Goal: Task Accomplishment & Management: Complete application form

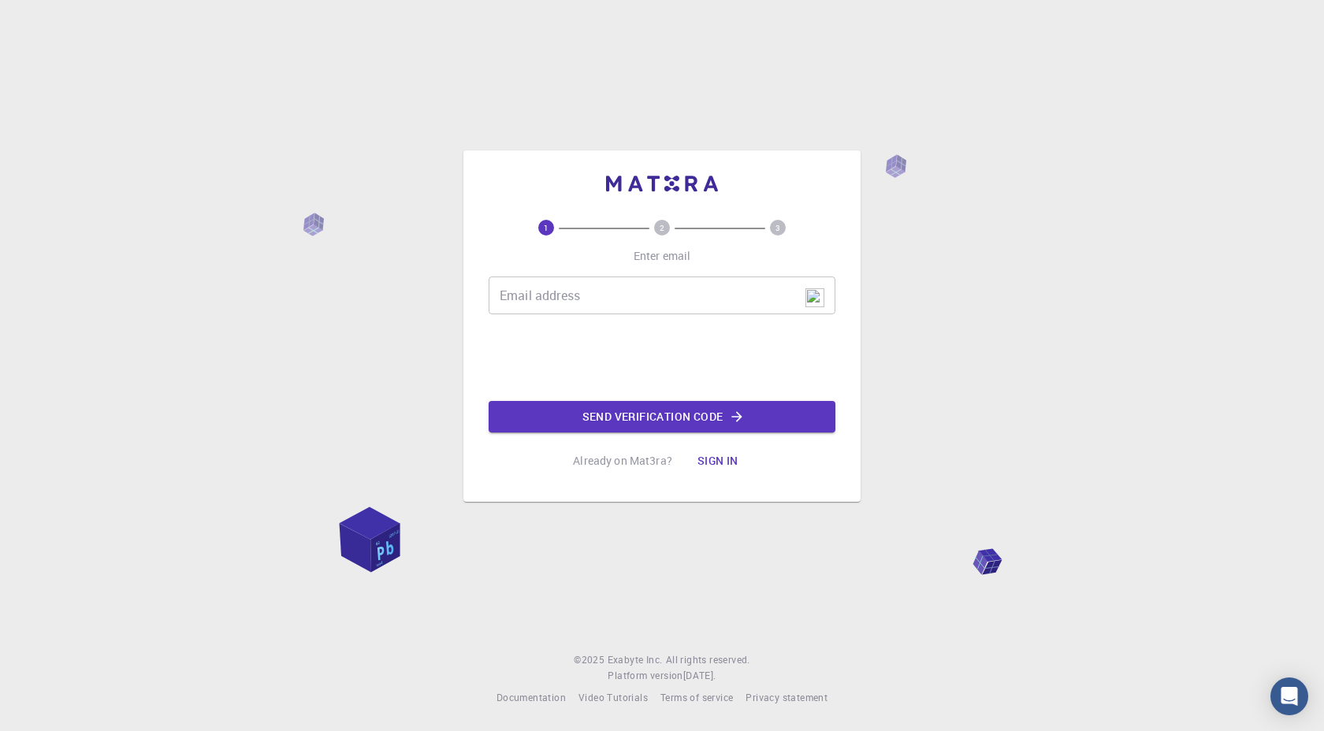
click at [590, 287] on input "Email address" at bounding box center [661, 296] width 347 height 38
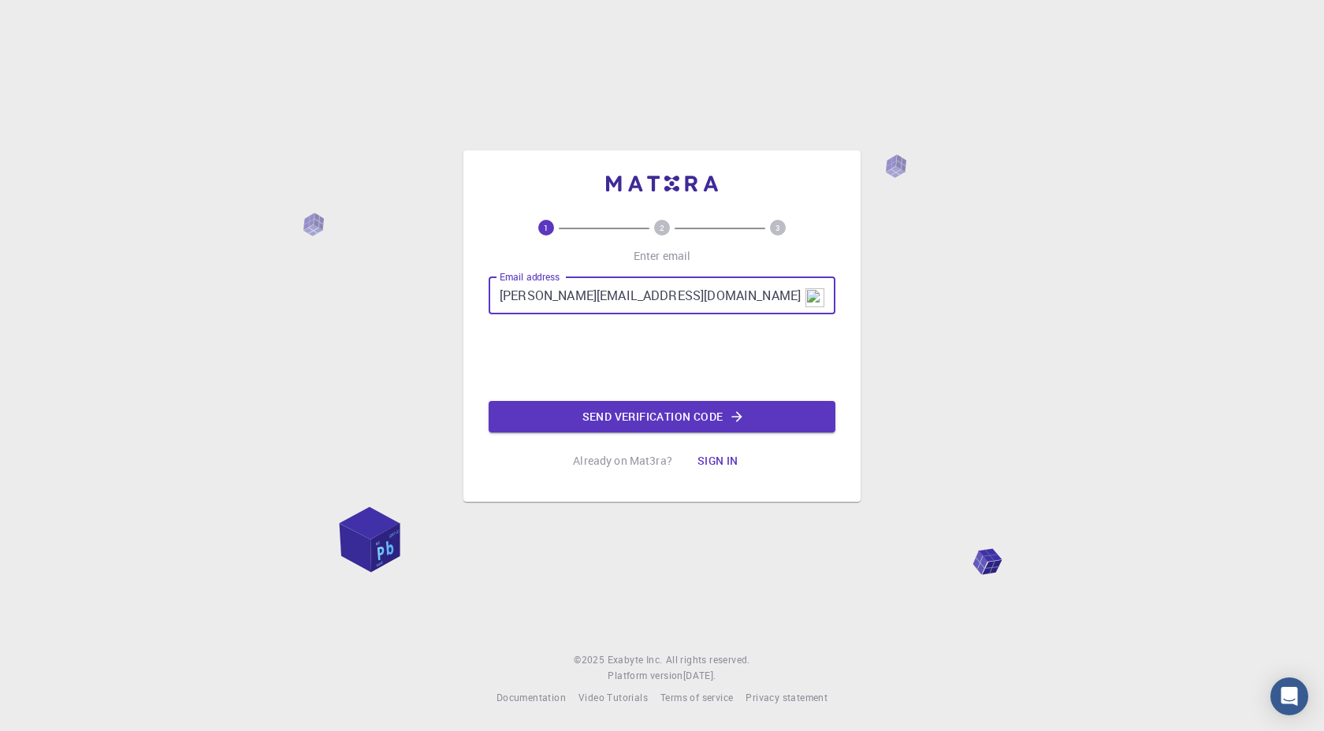
type input "[PERSON_NAME][EMAIL_ADDRESS][DOMAIN_NAME]"
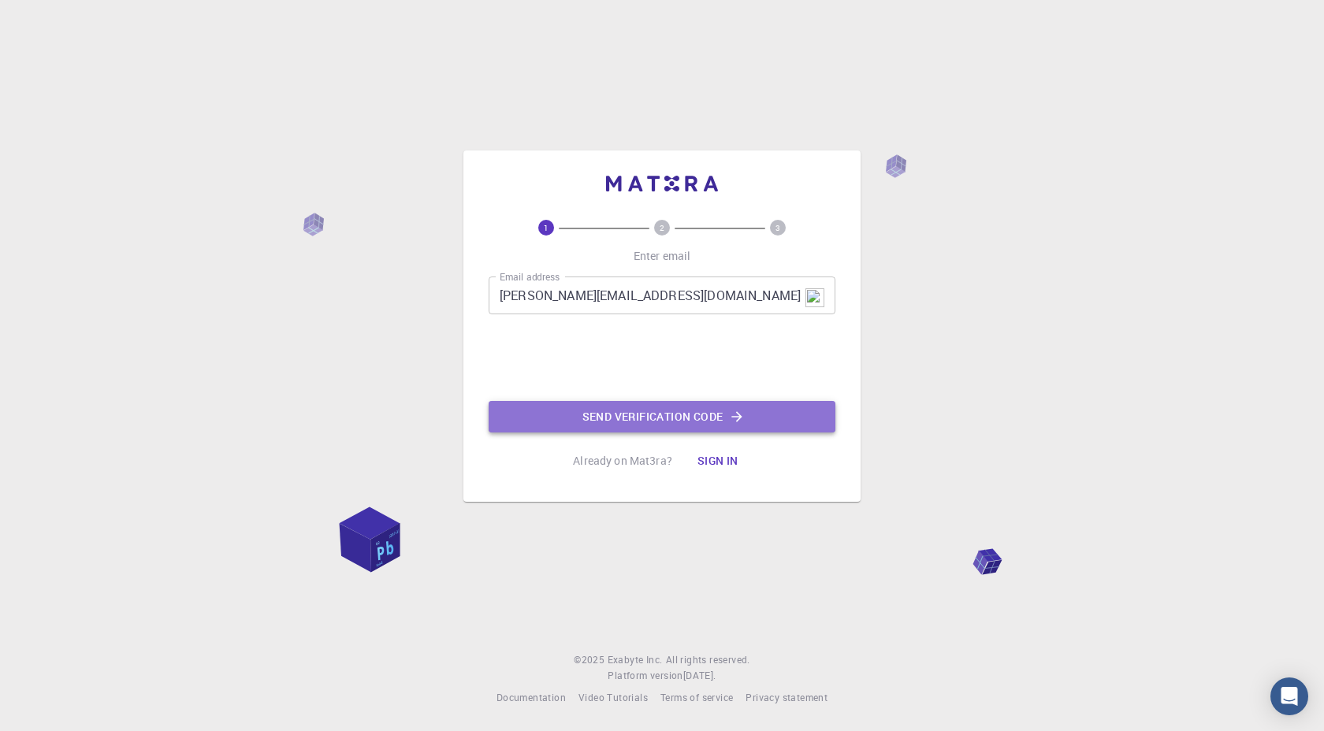
click at [648, 414] on button "Send verification code" at bounding box center [661, 417] width 347 height 32
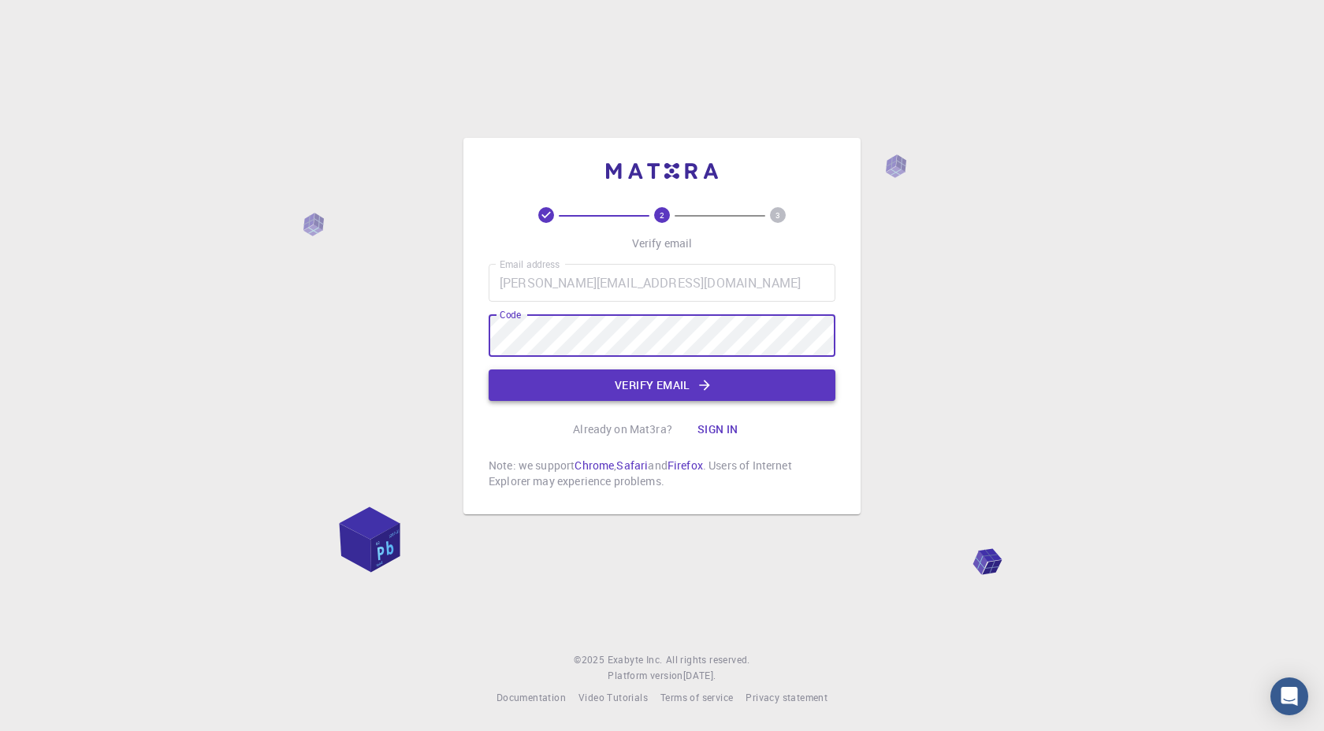
click at [618, 376] on button "Verify email" at bounding box center [661, 385] width 347 height 32
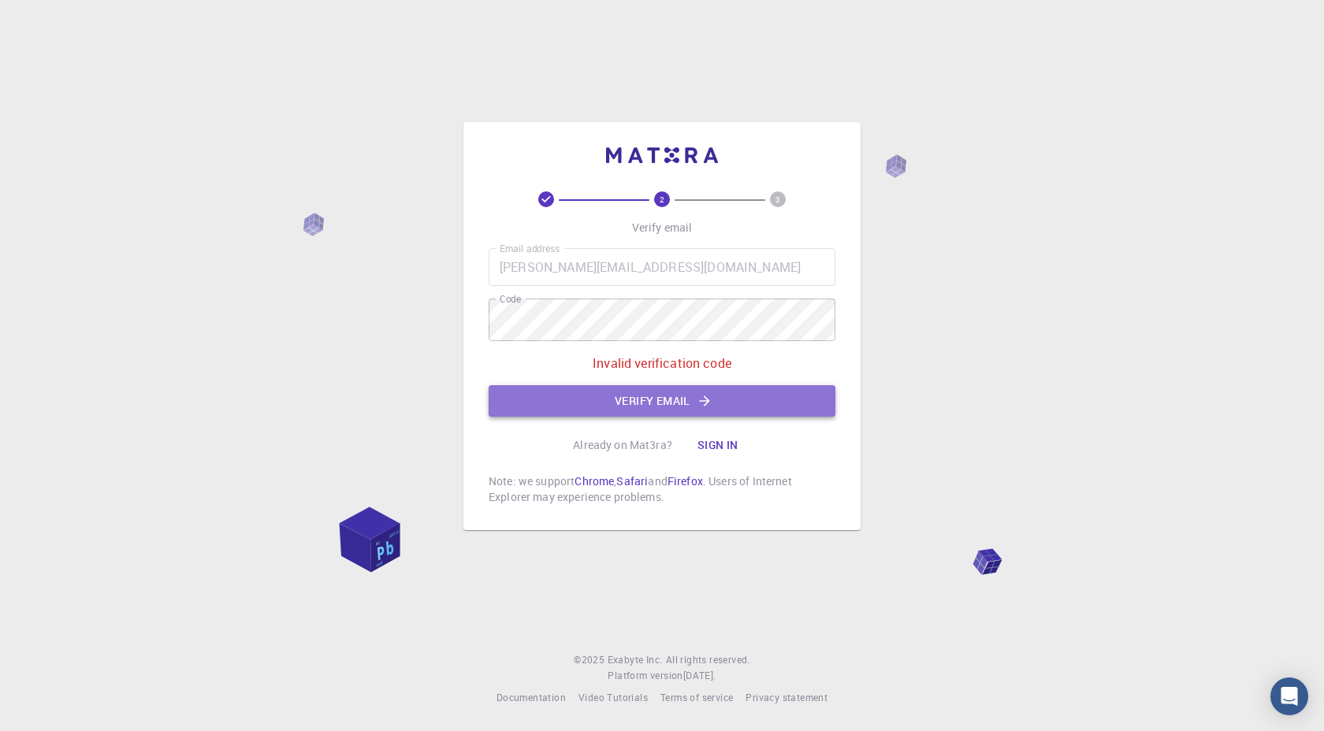
click at [659, 397] on button "Verify email" at bounding box center [661, 401] width 347 height 32
